Goal: Task Accomplishment & Management: Complete application form

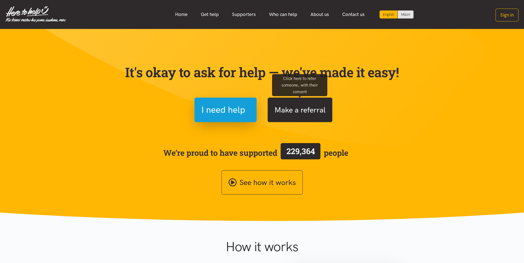
click at [304, 114] on button "Make a referral" at bounding box center [300, 110] width 65 height 25
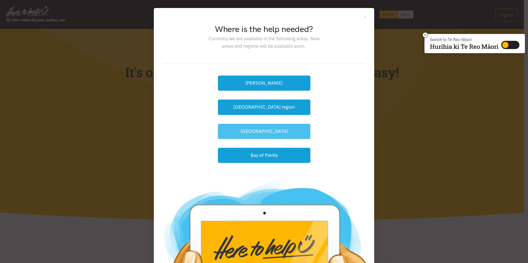
click at [253, 133] on button "[GEOGRAPHIC_DATA]" at bounding box center [264, 131] width 93 height 15
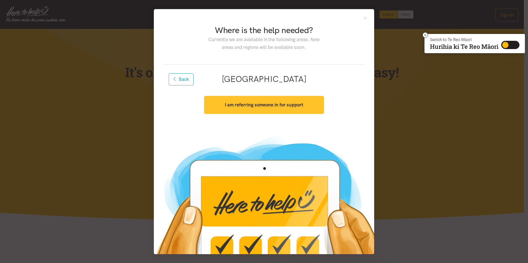
click at [271, 105] on strong "I am referring someone in for support" at bounding box center [264, 105] width 78 height 6
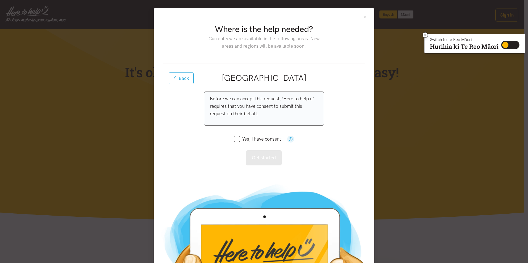
click at [235, 140] on input "Yes, I have consent." at bounding box center [258, 139] width 49 height 5
checkbox input "true"
click at [264, 159] on button "Get started" at bounding box center [264, 158] width 36 height 15
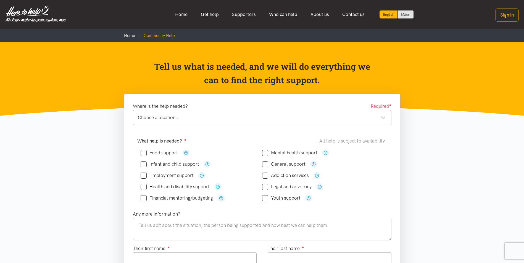
click at [143, 154] on input "Food support" at bounding box center [159, 153] width 37 height 5
checkbox input "true"
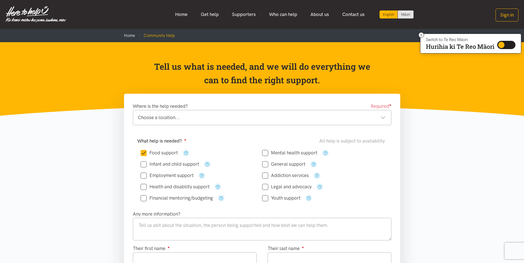
click at [384, 118] on div "Choose a location..." at bounding box center [262, 117] width 248 height 7
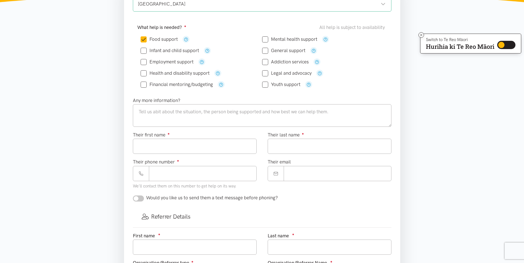
scroll to position [110, 0]
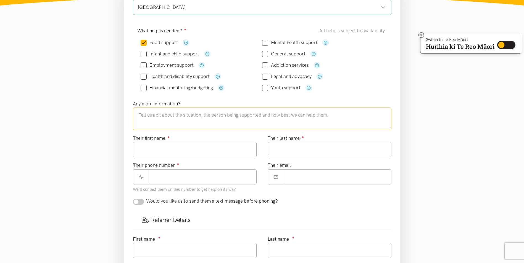
click at [141, 115] on textarea at bounding box center [262, 119] width 258 height 23
type textarea "Solo mother in need of food parcel. Reports has had family staying for 3 days &…"
click at [151, 149] on input "Their first name ●" at bounding box center [195, 149] width 124 height 15
type input "**********"
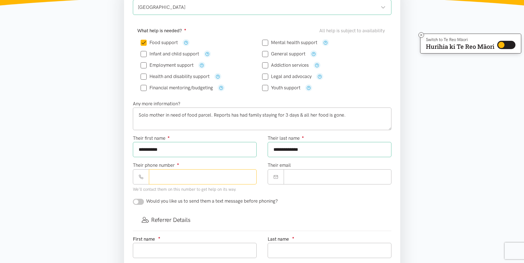
click at [164, 176] on input "Their phone number ●" at bounding box center [203, 177] width 108 height 15
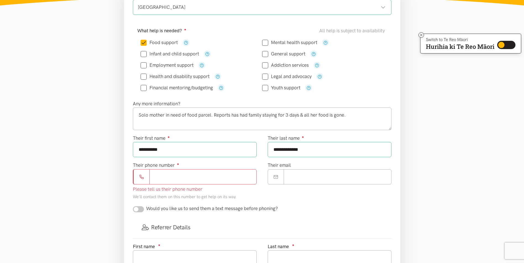
click at [162, 175] on input "Their phone number ●" at bounding box center [202, 177] width 107 height 15
paste input "**********"
type input "**********"
click at [291, 174] on input "Their email" at bounding box center [338, 177] width 108 height 15
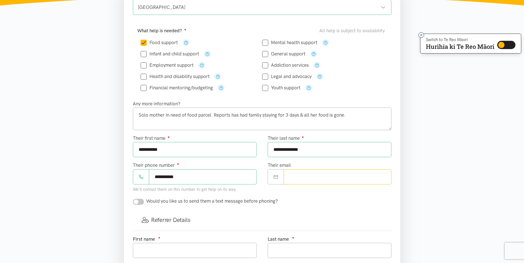
click at [289, 178] on input "Their email" at bounding box center [338, 177] width 108 height 15
paste input "**********"
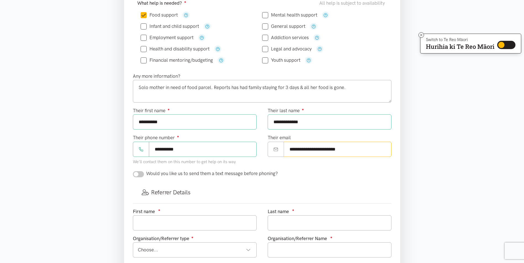
scroll to position [166, 0]
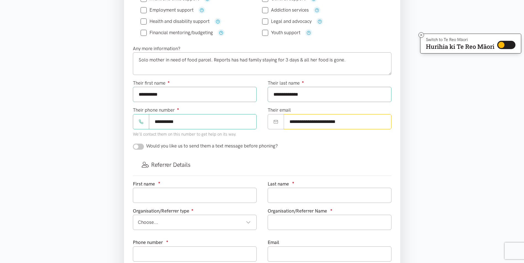
type input "**********"
click at [143, 148] on input "checkbox" at bounding box center [138, 147] width 11 height 6
checkbox input "true"
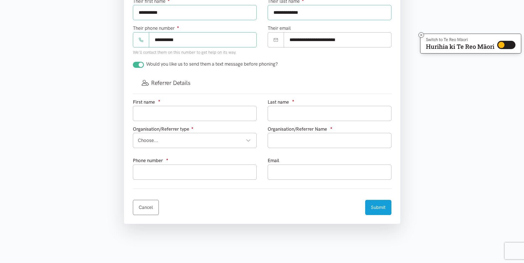
scroll to position [249, 0]
click at [142, 111] on input "text" at bounding box center [195, 112] width 124 height 15
type input "Elena"
type input "a"
type input "Affleck"
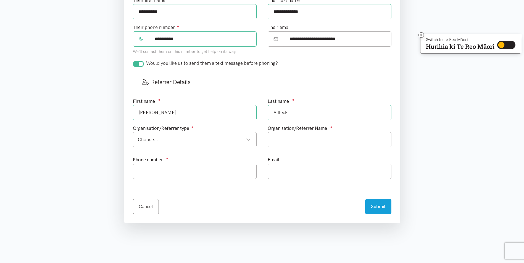
click at [248, 141] on div "Choose..." at bounding box center [194, 139] width 113 height 7
click at [286, 139] on input "text" at bounding box center [330, 139] width 124 height 15
type input "WBOPPHO"
click at [152, 173] on input "text" at bounding box center [195, 171] width 124 height 15
type input "0273071627"
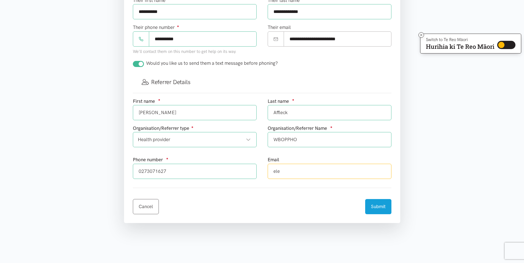
type input "elena.affleck@wboppho.org.nz"
click at [248, 138] on div "Health provider" at bounding box center [194, 139] width 113 height 7
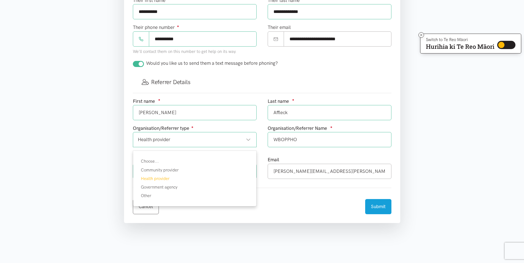
click at [223, 137] on div "Health provider" at bounding box center [194, 139] width 113 height 7
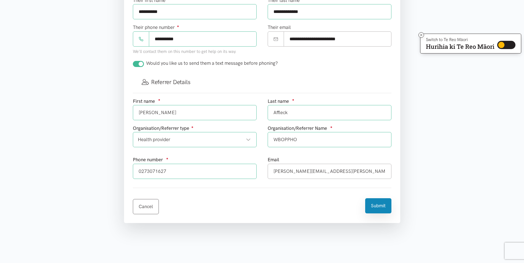
click at [380, 207] on button "Submit" at bounding box center [378, 206] width 26 height 15
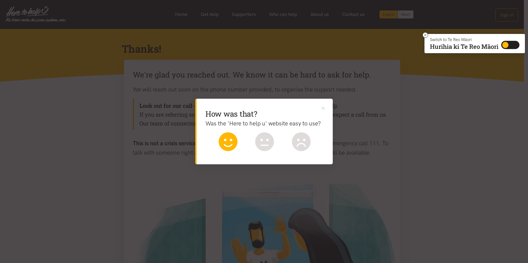
click at [233, 145] on icon at bounding box center [228, 142] width 19 height 19
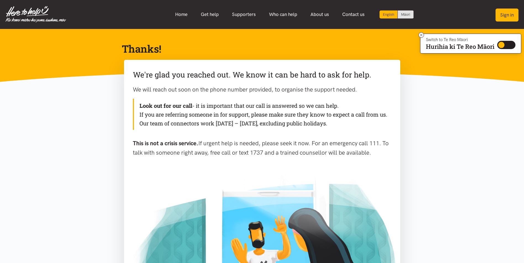
click at [511, 15] on button "Sign in" at bounding box center [506, 15] width 23 height 13
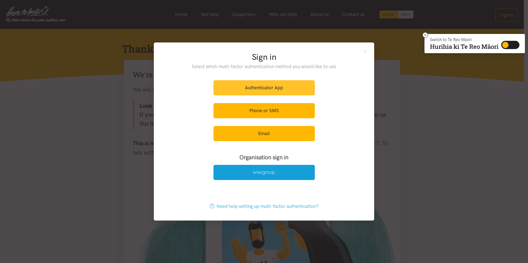
click at [266, 90] on link "Authenticator App" at bounding box center [263, 87] width 101 height 15
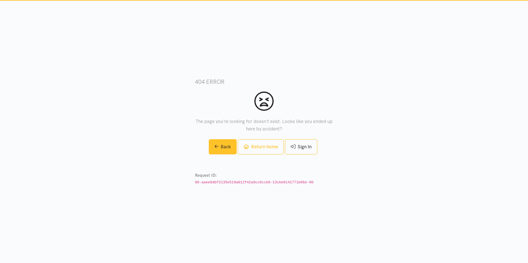
click at [225, 147] on link "Back" at bounding box center [223, 146] width 28 height 15
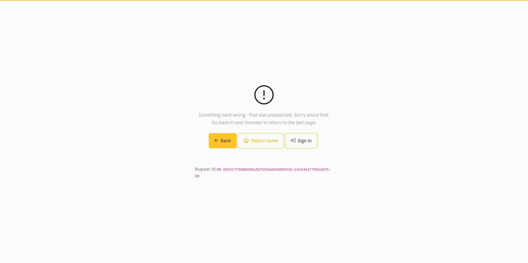
click at [225, 144] on link "Back" at bounding box center [223, 140] width 28 height 15
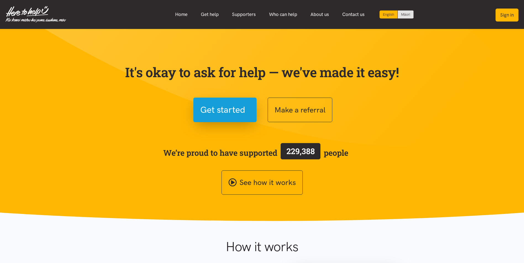
click at [512, 17] on button "Sign in" at bounding box center [506, 15] width 23 height 13
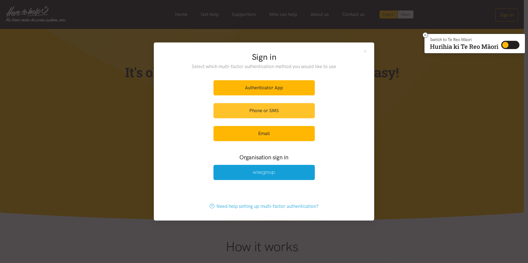
click at [286, 111] on link "Phone or SMS" at bounding box center [263, 110] width 101 height 15
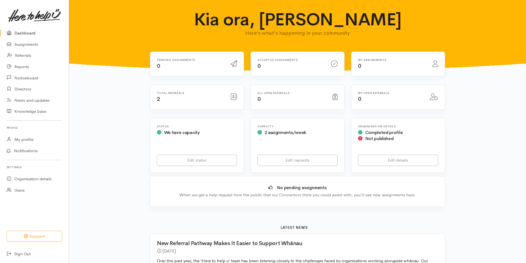
click at [233, 97] on icon at bounding box center [233, 97] width 7 height 7
click at [171, 94] on h6 "Total referrals" at bounding box center [190, 93] width 67 height 3
click at [24, 57] on link "Referrals" at bounding box center [34, 55] width 69 height 11
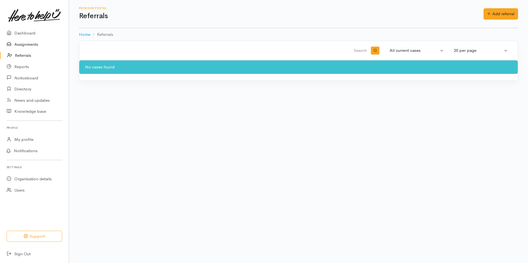
click at [27, 44] on link "Assignments" at bounding box center [34, 44] width 69 height 11
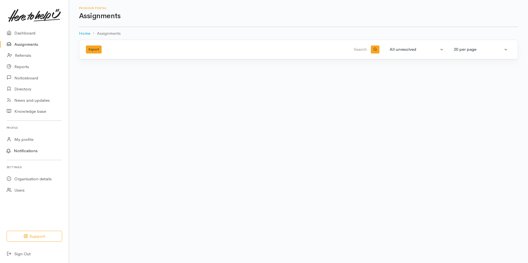
click at [23, 152] on link "Notifications" at bounding box center [33, 152] width 70 height 12
click at [143, 7] on div at bounding box center [264, 131] width 528 height 263
click at [22, 33] on link "Dashboard" at bounding box center [34, 33] width 69 height 11
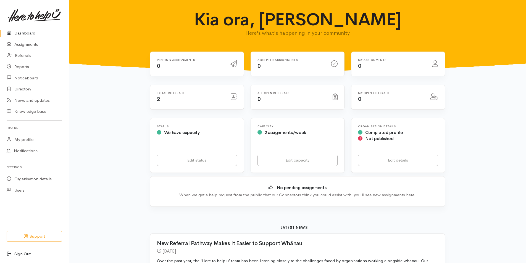
click at [22, 253] on link "Sign Out" at bounding box center [34, 254] width 69 height 11
